Goal: Information Seeking & Learning: Learn about a topic

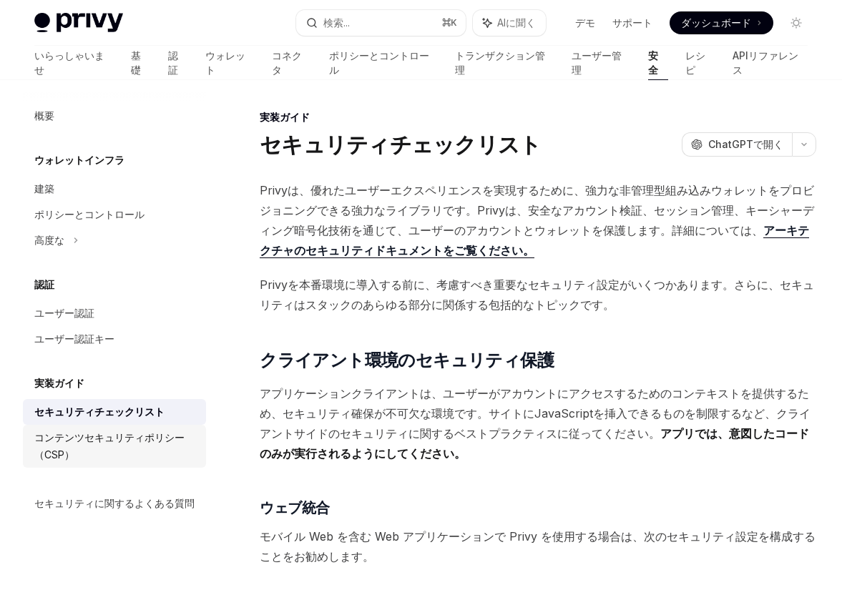
click at [136, 442] on font "コンテンツセキュリティポリシー（CSP）" at bounding box center [109, 446] width 150 height 29
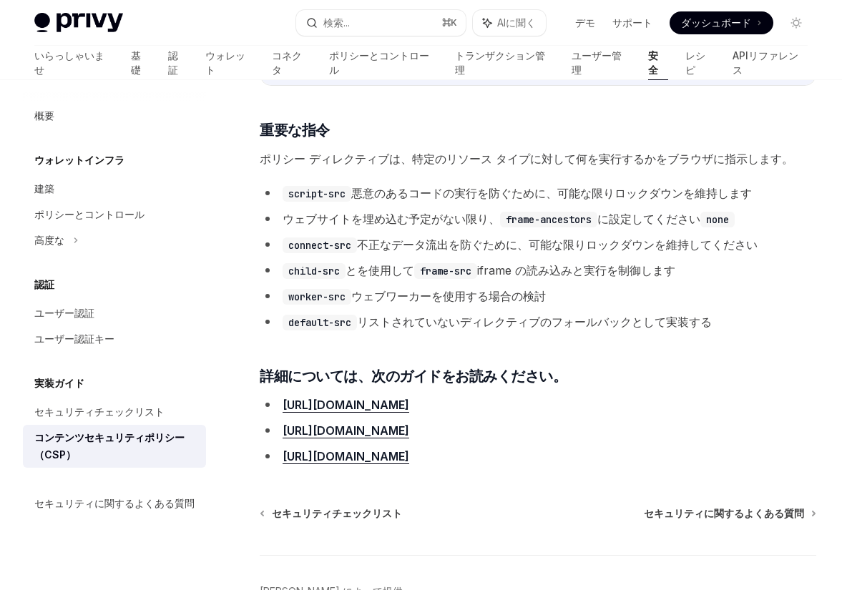
scroll to position [3560, 0]
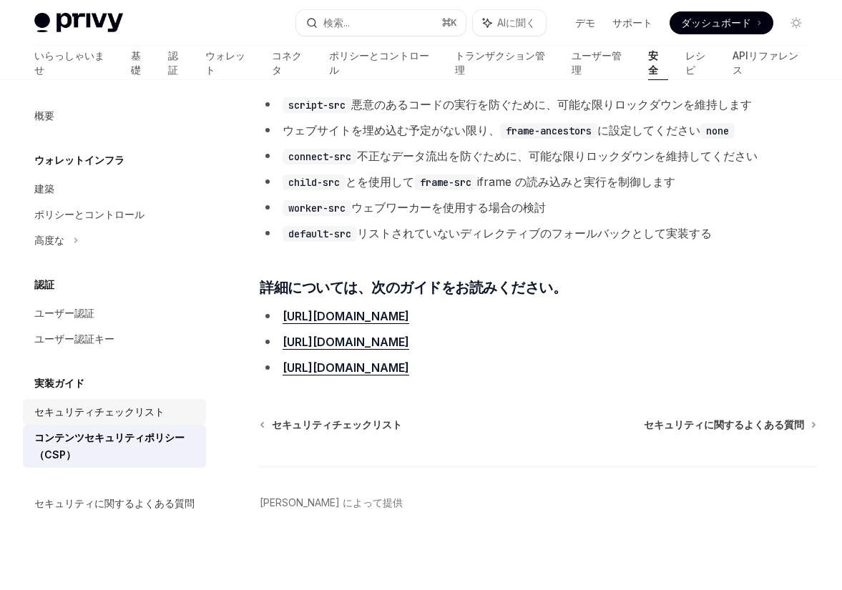
click at [126, 416] on font "セキュリティチェックリスト" at bounding box center [99, 412] width 130 height 12
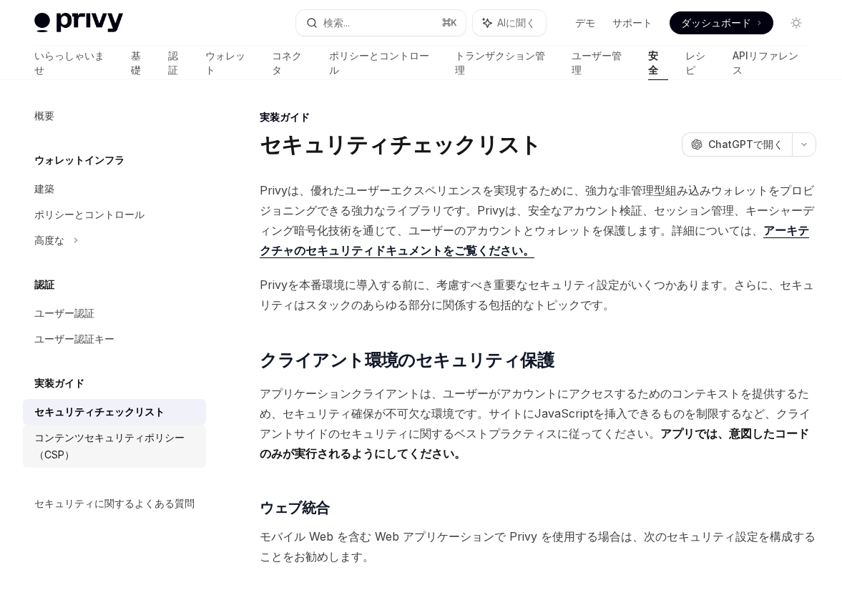
click at [123, 434] on font "コンテンツセキュリティポリシー（CSP）" at bounding box center [109, 446] width 150 height 29
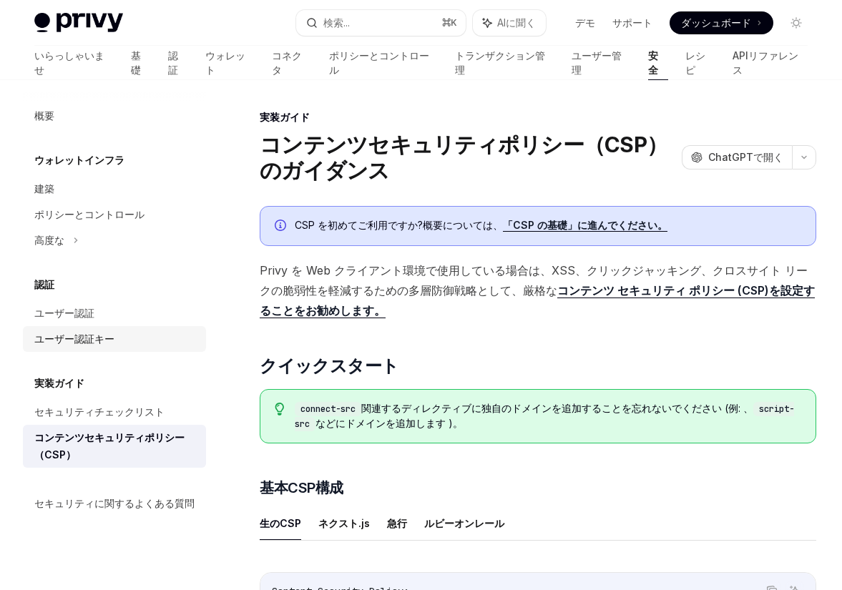
click at [123, 330] on link "ユーザー認証キー" at bounding box center [114, 339] width 183 height 26
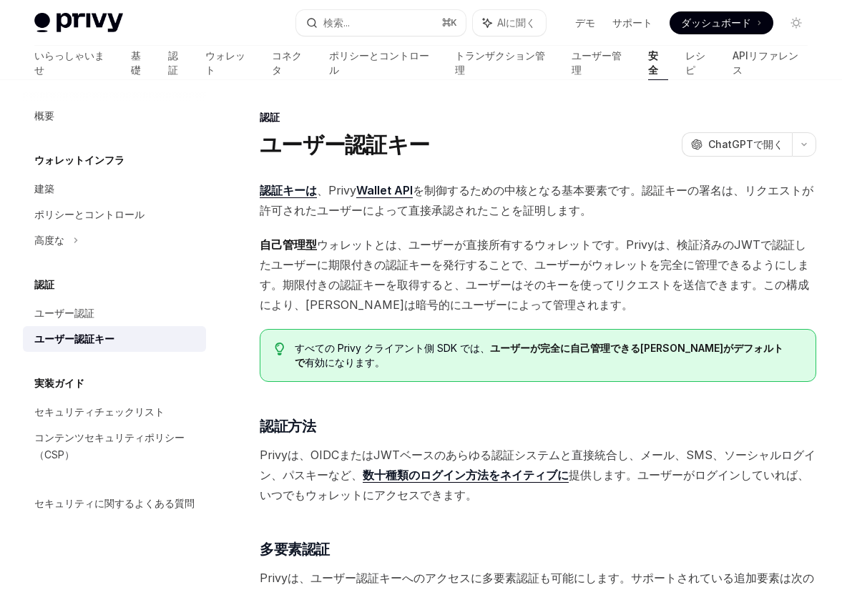
scroll to position [1335, 0]
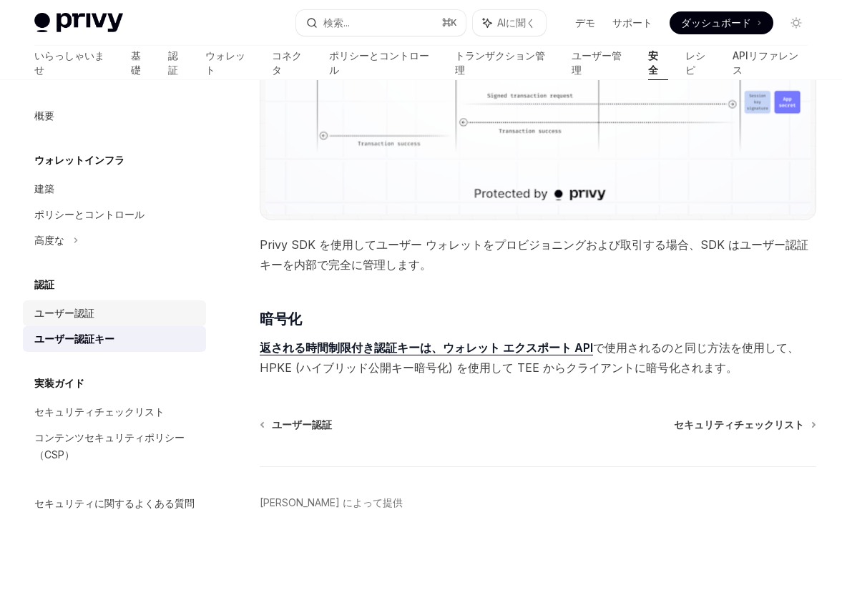
click at [121, 314] on div "ユーザー認証" at bounding box center [115, 313] width 163 height 17
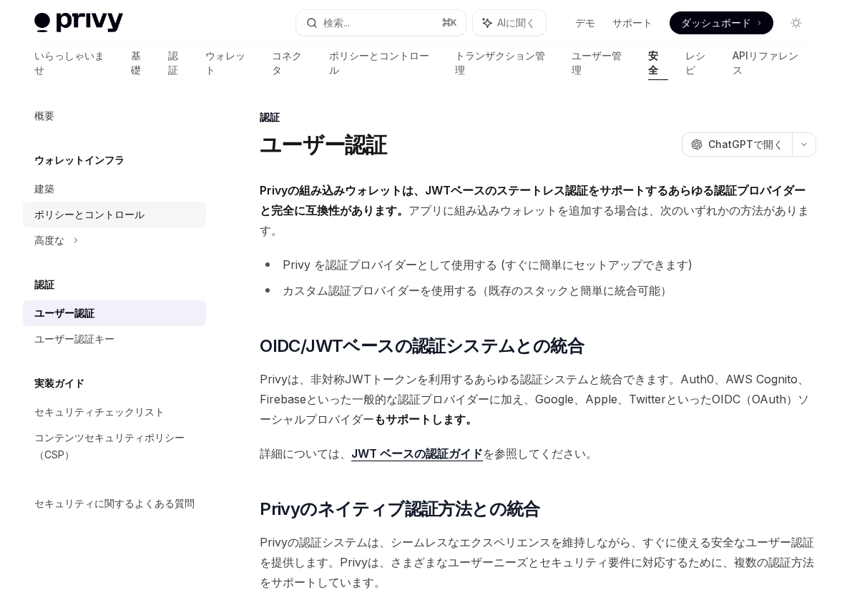
click at [127, 220] on font "ポリシーとコントロール" at bounding box center [89, 214] width 110 height 12
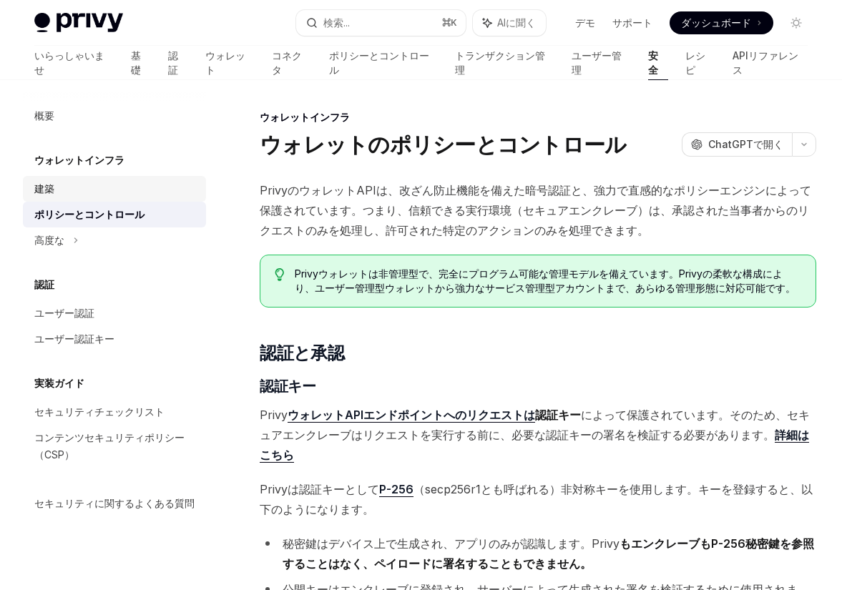
click at [130, 193] on div "建築" at bounding box center [115, 188] width 163 height 17
type textarea "*"
